Goal: Task Accomplishment & Management: Use online tool/utility

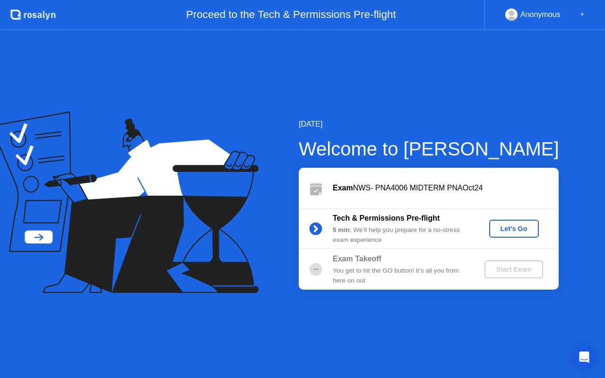
click at [523, 225] on div "Let's Go" at bounding box center [514, 229] width 42 height 8
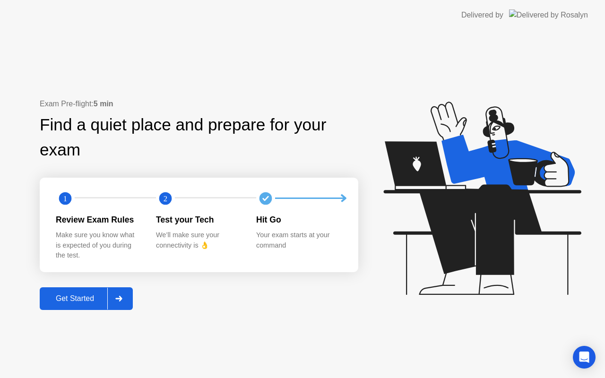
click at [70, 299] on div "Get Started" at bounding box center [75, 299] width 65 height 9
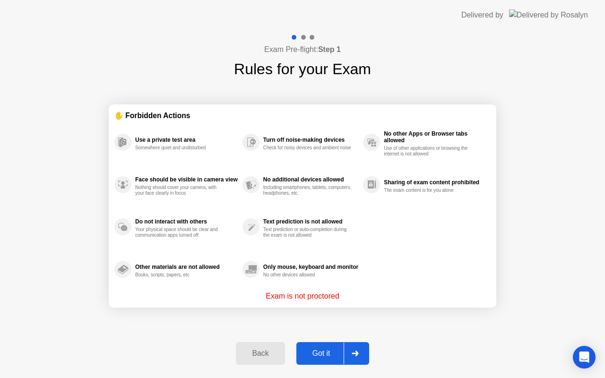
click at [318, 357] on div "Got it" at bounding box center [321, 354] width 44 height 9
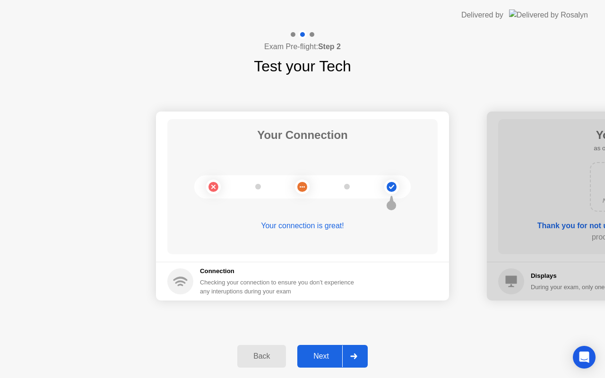
click at [321, 359] on div "Next" at bounding box center [321, 356] width 42 height 9
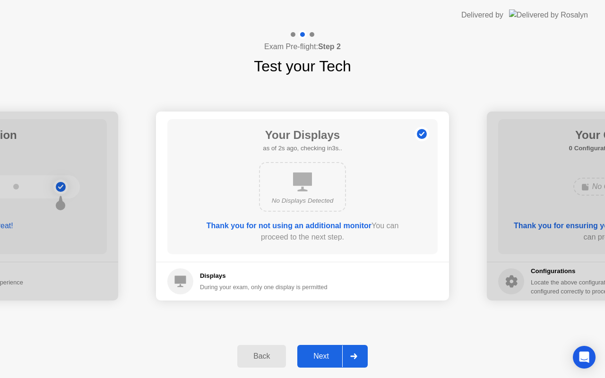
click at [321, 358] on div "Next" at bounding box center [321, 356] width 42 height 9
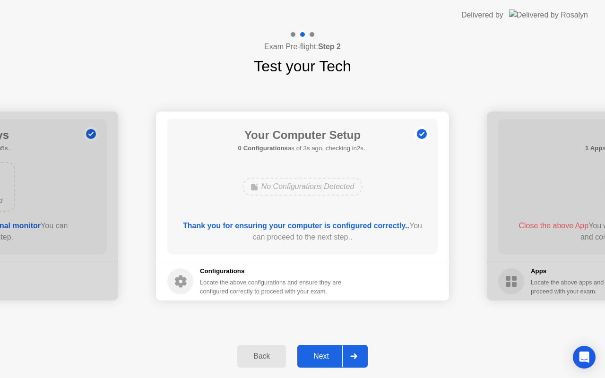
click at [321, 358] on div "Next" at bounding box center [321, 356] width 42 height 9
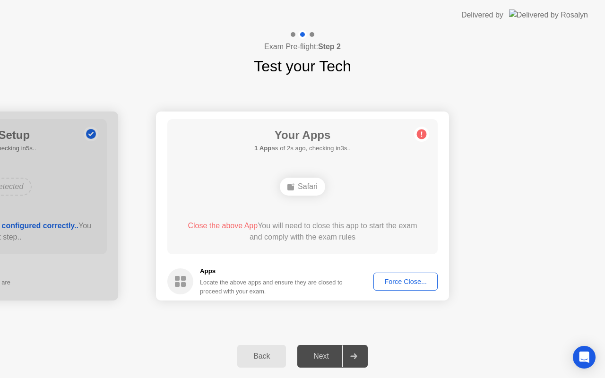
click at [402, 283] on div "Force Close..." at bounding box center [406, 282] width 58 height 8
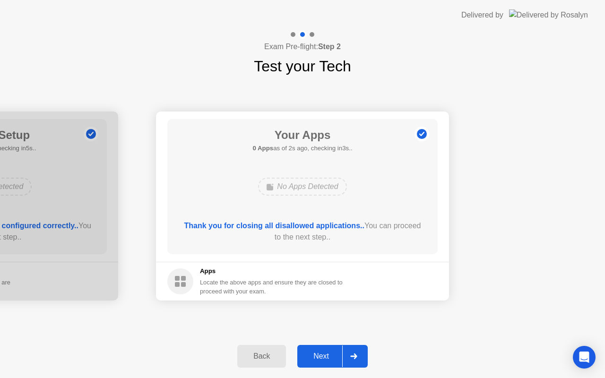
click at [315, 357] on div "Next" at bounding box center [321, 356] width 42 height 9
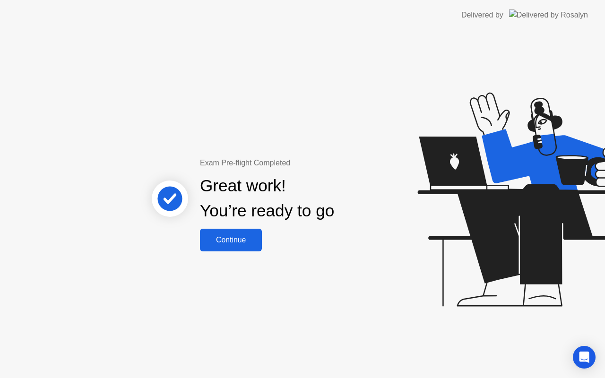
click at [241, 242] on div "Continue" at bounding box center [231, 240] width 56 height 9
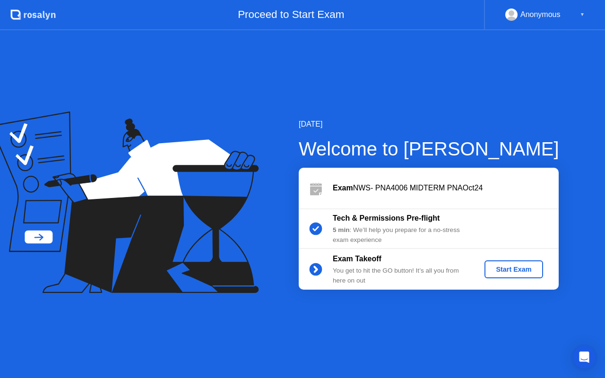
click at [498, 271] on div "Start Exam" at bounding box center [514, 270] width 51 height 8
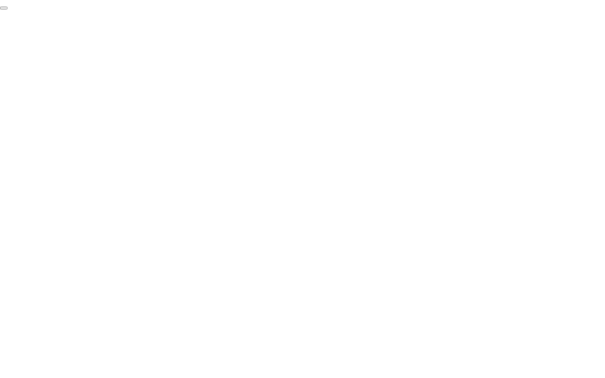
click div "End Proctoring Session"
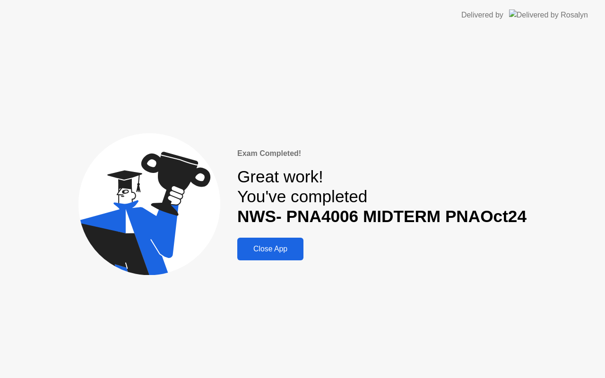
click at [275, 250] on div "Close App" at bounding box center [270, 249] width 61 height 9
